Goal: Information Seeking & Learning: Learn about a topic

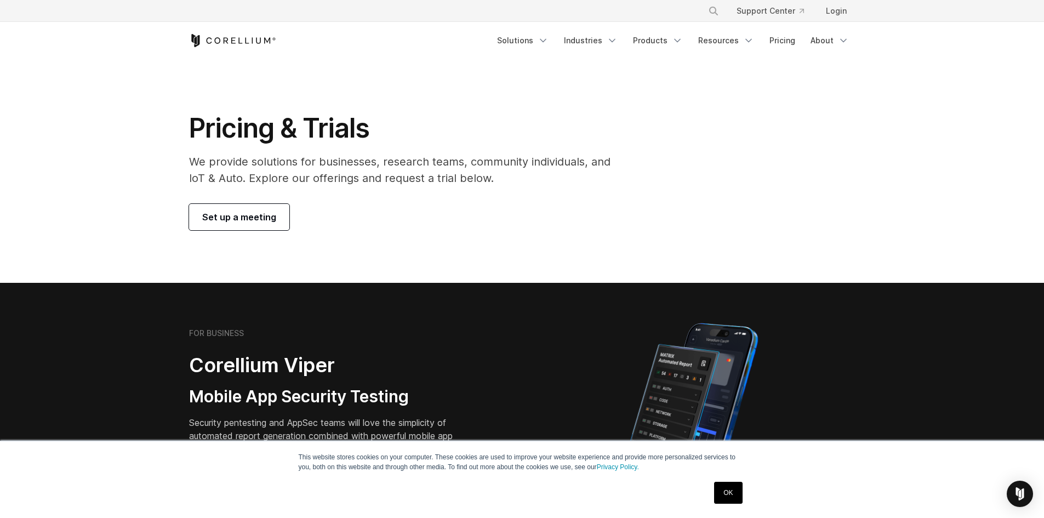
drag, startPoint x: 251, startPoint y: 213, endPoint x: 259, endPoint y: 218, distance: 8.8
click at [251, 213] on span "Set up a meeting" at bounding box center [239, 216] width 74 height 13
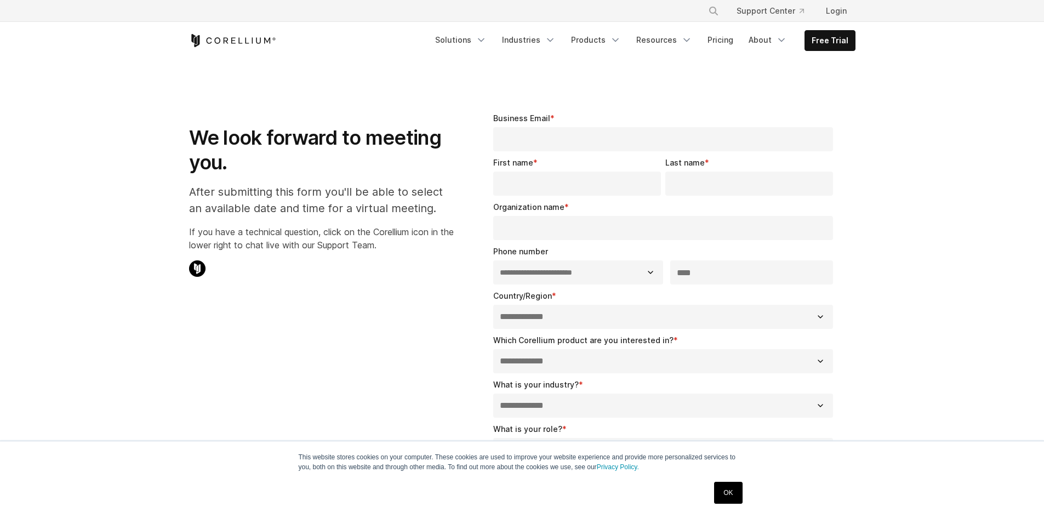
select select "**"
drag, startPoint x: 392, startPoint y: 244, endPoint x: 410, endPoint y: 243, distance: 18.2
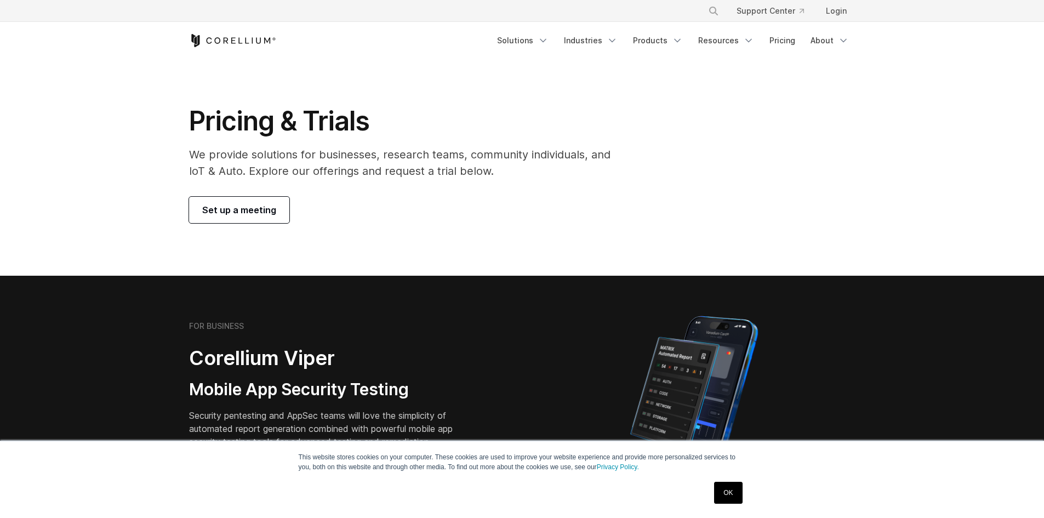
scroll to position [7, 0]
click at [772, 42] on link "Pricing" at bounding box center [782, 41] width 39 height 20
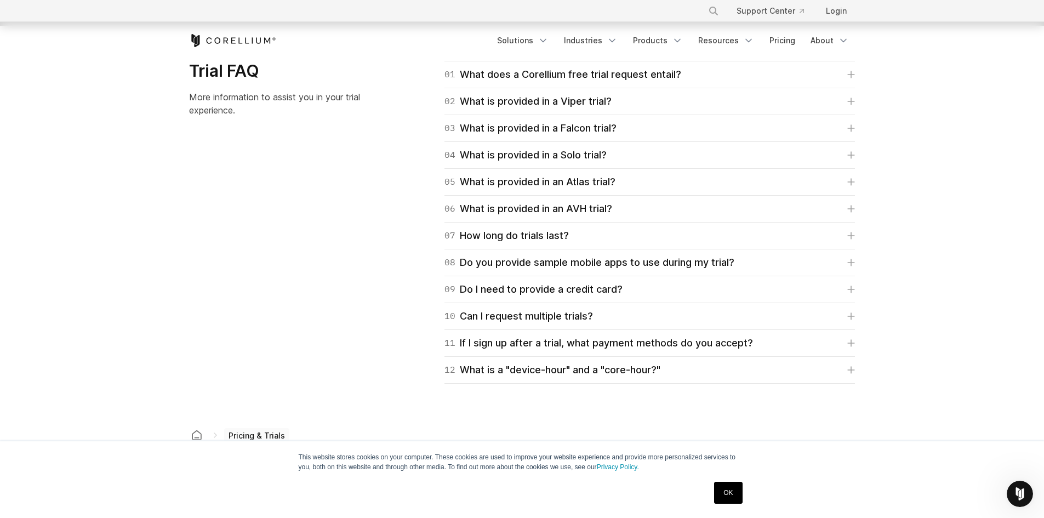
scroll to position [1863, 0]
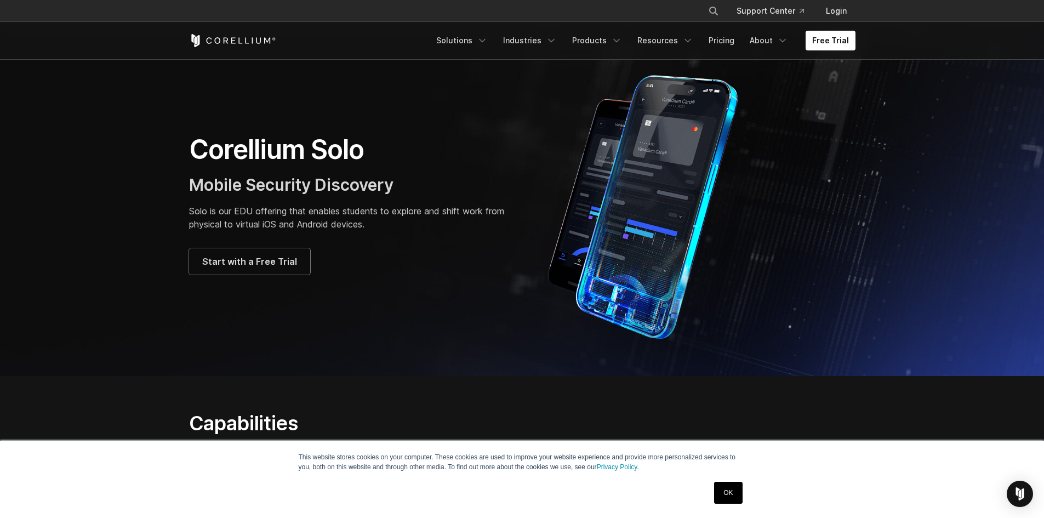
scroll to position [55, 0]
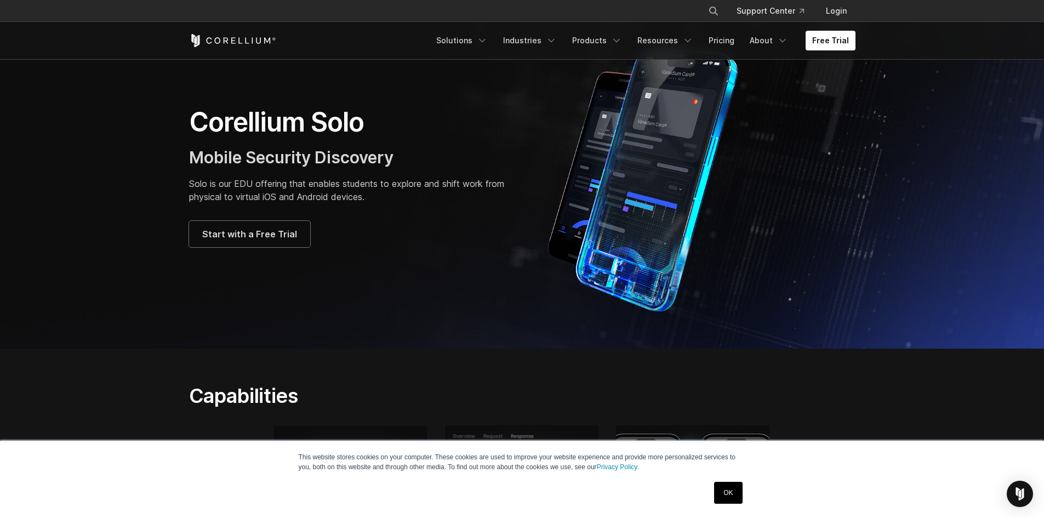
click at [734, 494] on link "OK" at bounding box center [728, 493] width 28 height 22
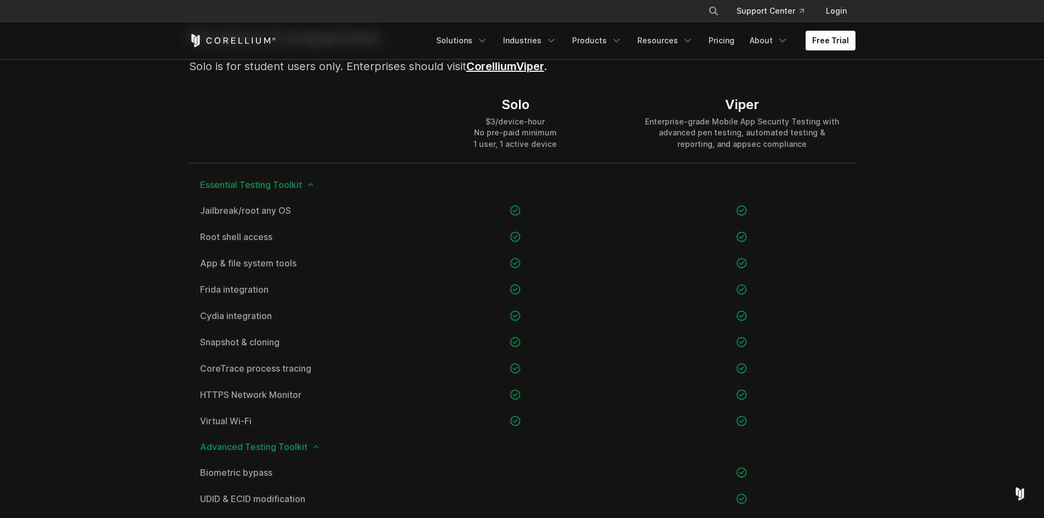
scroll to position [657, 0]
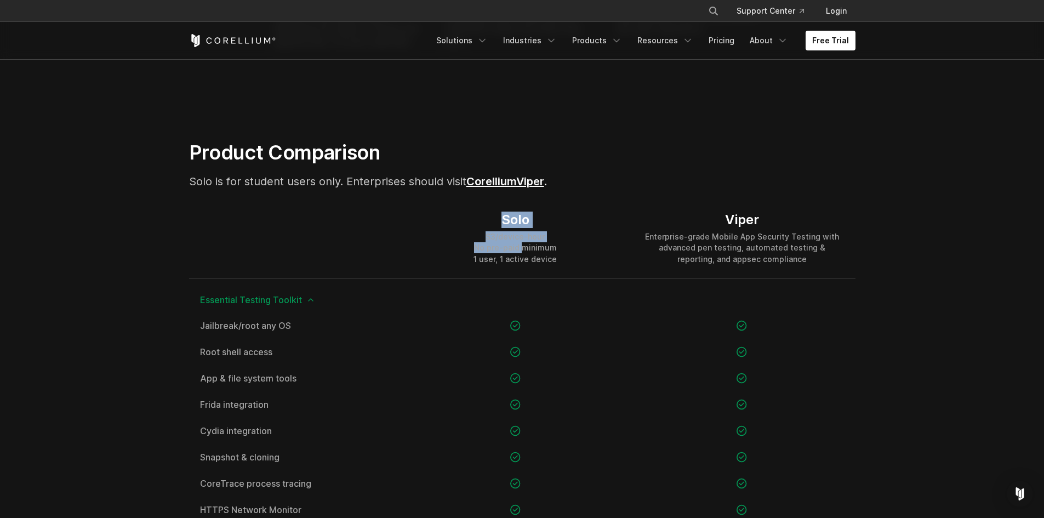
drag, startPoint x: 512, startPoint y: 220, endPoint x: 524, endPoint y: 244, distance: 27.0
click at [524, 244] on div "Solo $3/device-hour No pre-paid minimum 1 user, 1 active device" at bounding box center [514, 237] width 83 height 53
click at [547, 265] on div "Solo $3/device-hour No pre-paid minimum 1 user, 1 active device" at bounding box center [515, 237] width 226 height 79
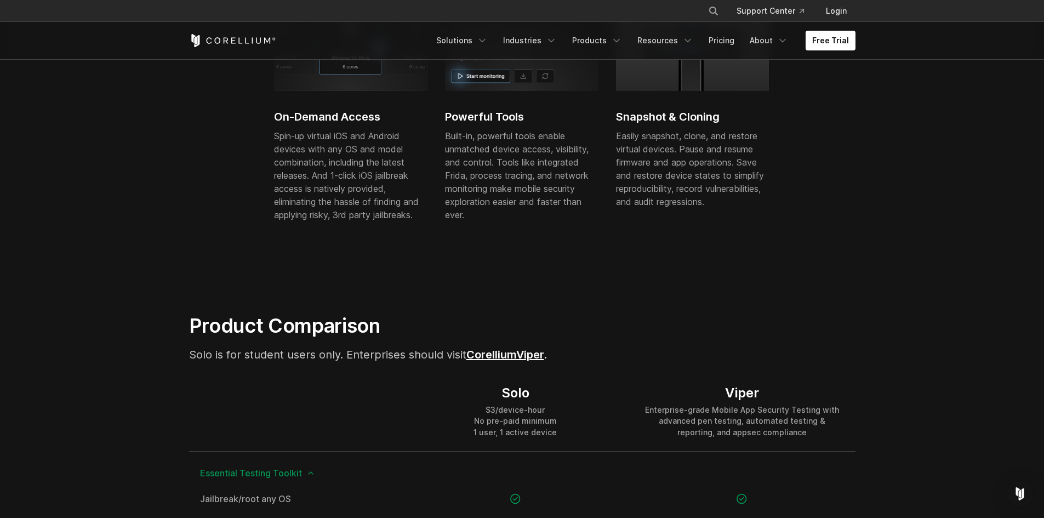
scroll to position [603, 0]
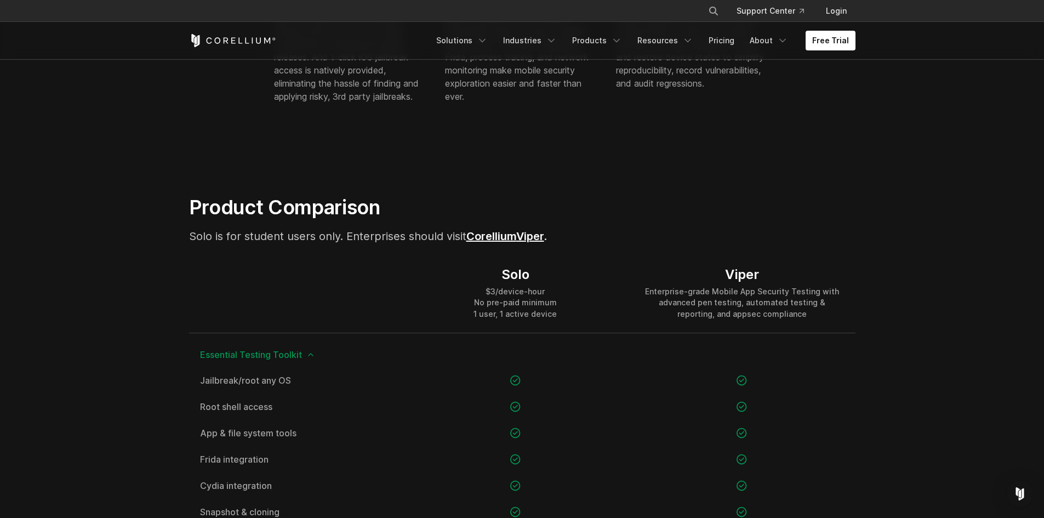
click at [689, 294] on div "Enterprise-grade Mobile App Security Testing with advanced pen testing, automat…" at bounding box center [741, 302] width 204 height 33
click at [753, 309] on div "Enterprise-grade Mobile App Security Testing with advanced pen testing, automat…" at bounding box center [741, 302] width 204 height 33
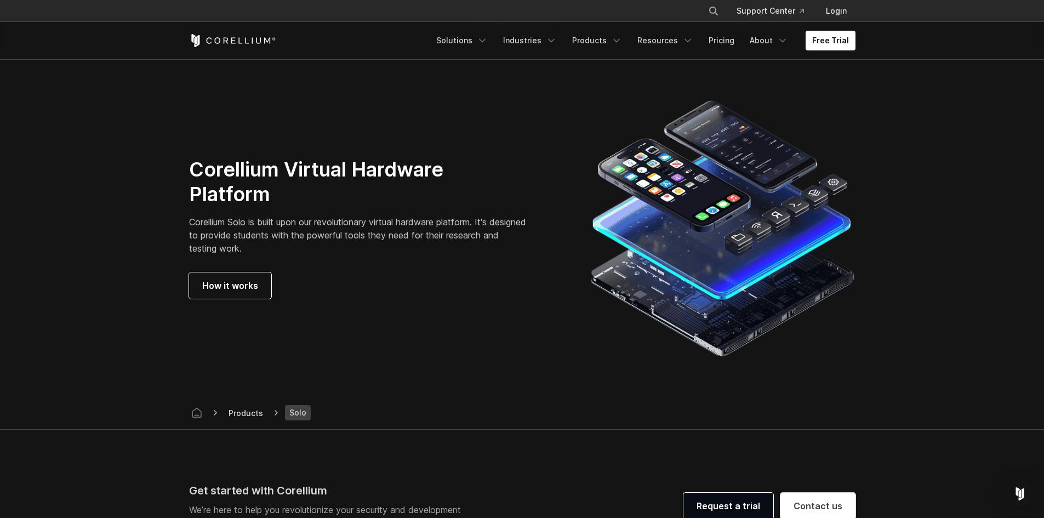
scroll to position [1972, 0]
